Goal: Transaction & Acquisition: Purchase product/service

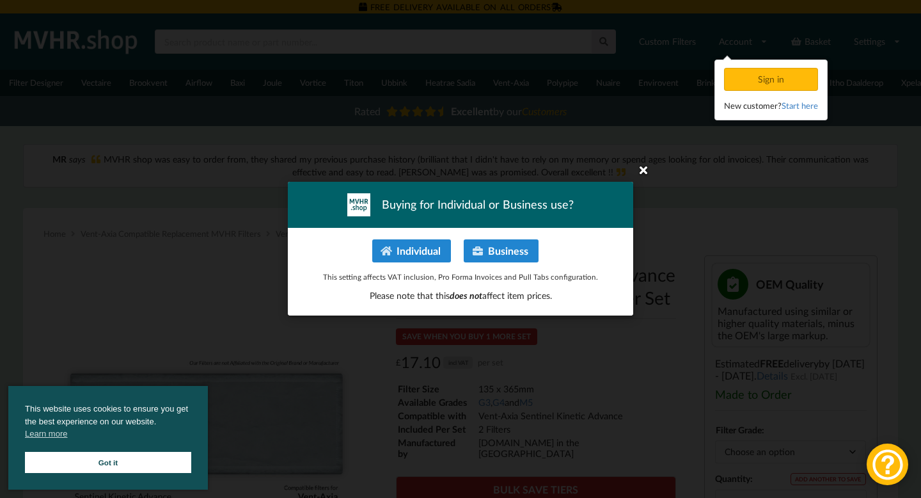
click at [612, 175] on icon at bounding box center [643, 169] width 20 height 20
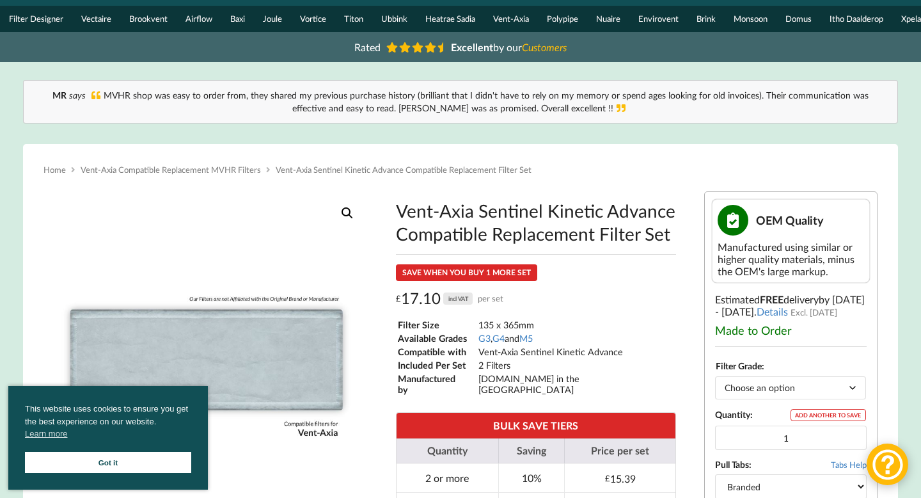
scroll to position [255, 0]
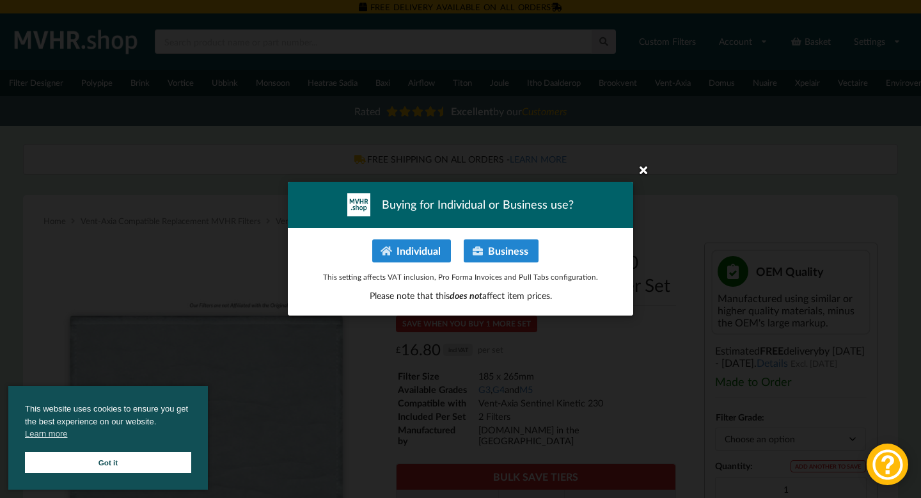
click at [639, 172] on icon at bounding box center [643, 169] width 20 height 20
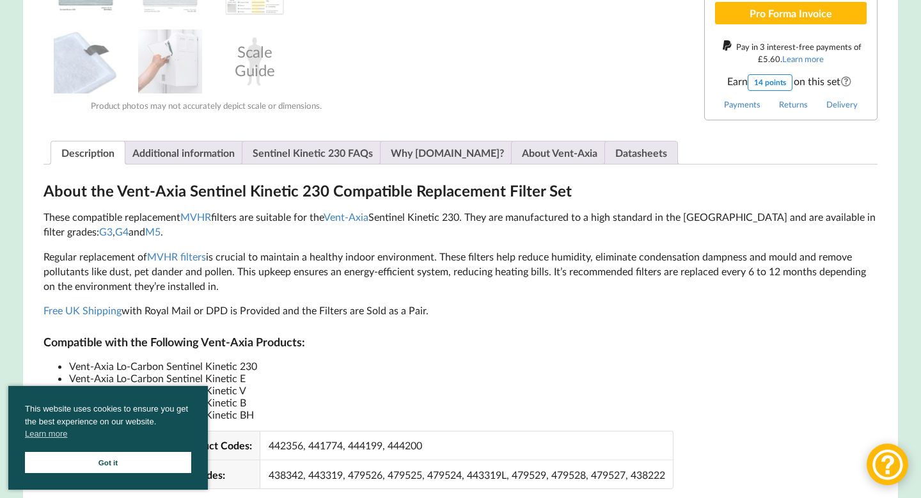
scroll to position [637, 0]
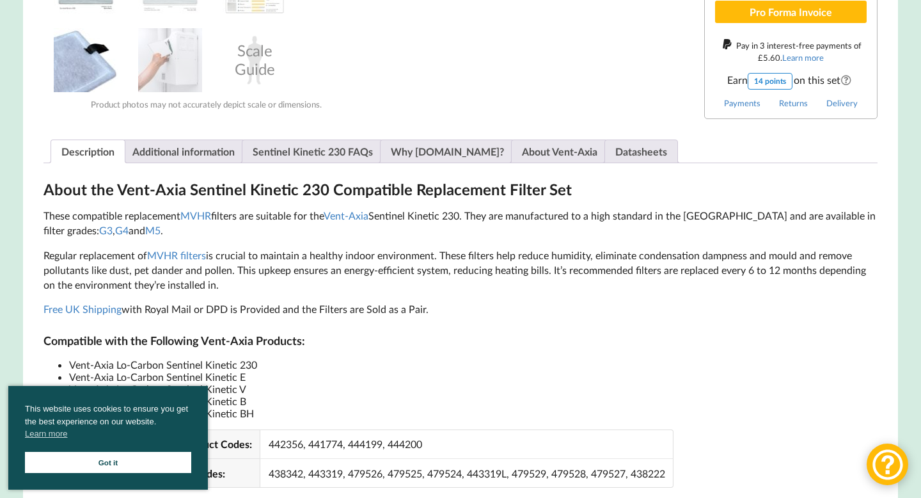
click at [80, 81] on img at bounding box center [86, 60] width 64 height 64
click at [116, 63] on img at bounding box center [86, 60] width 64 height 64
